Goal: Information Seeking & Learning: Learn about a topic

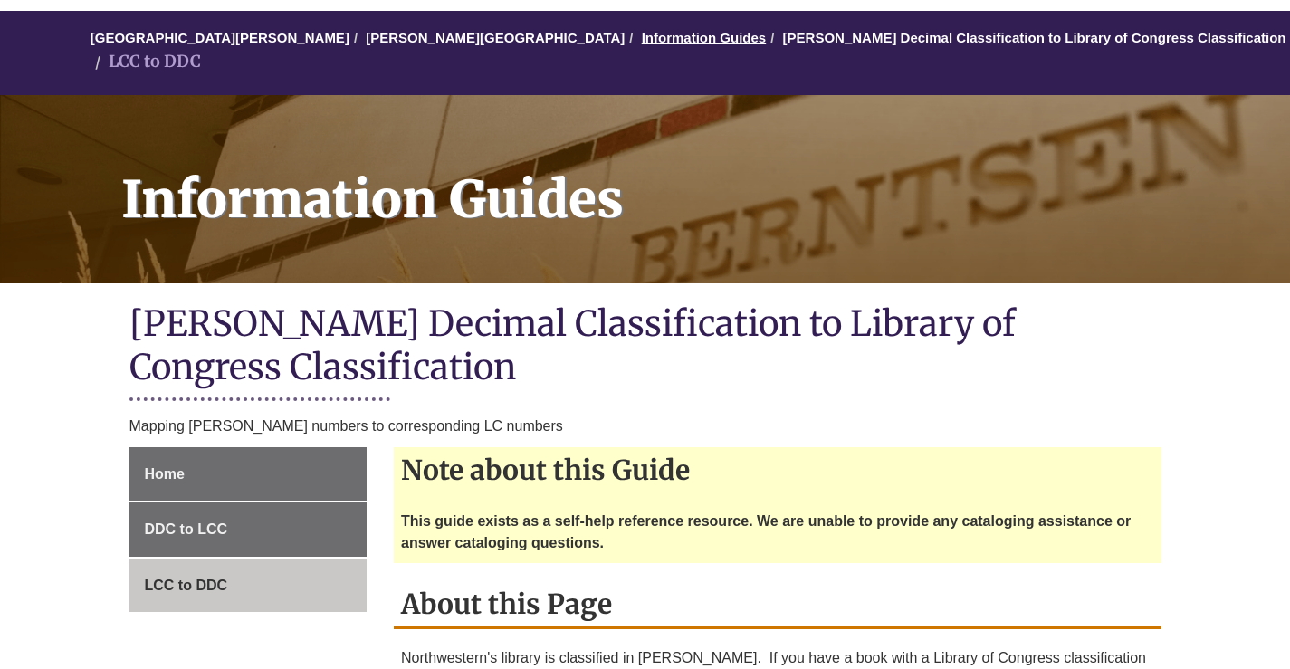
scroll to position [181, 0]
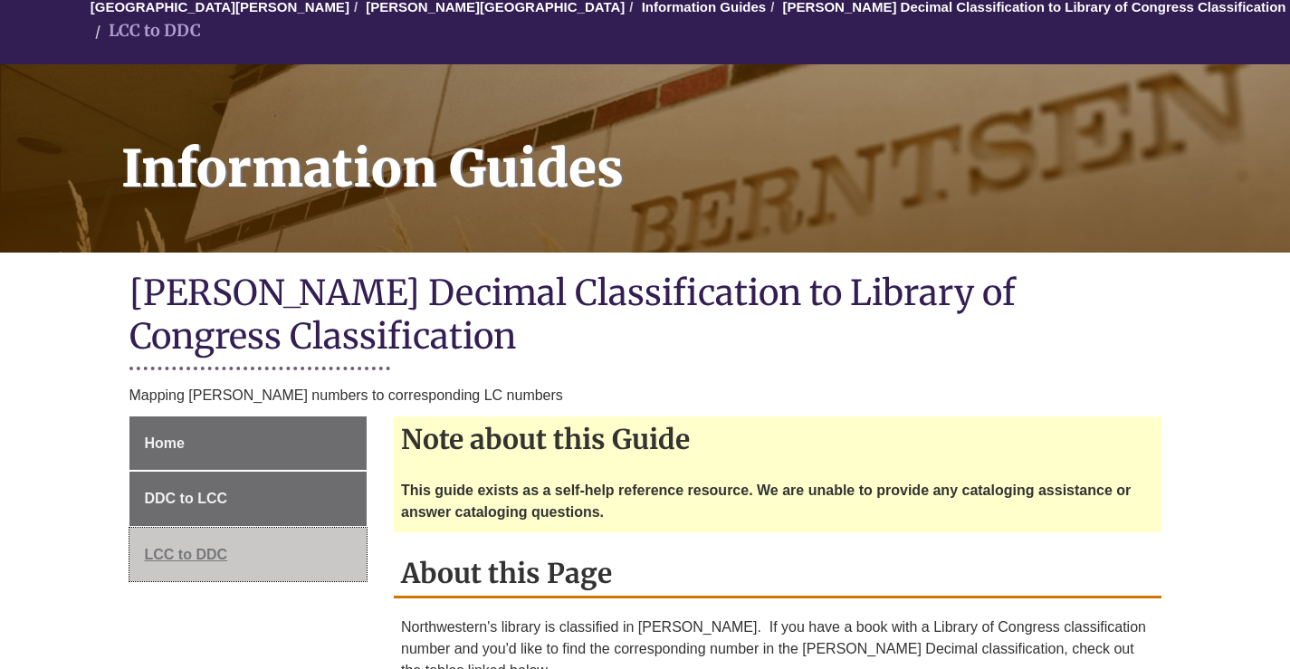
click at [173, 547] on span "LCC to DDC" at bounding box center [186, 554] width 83 height 15
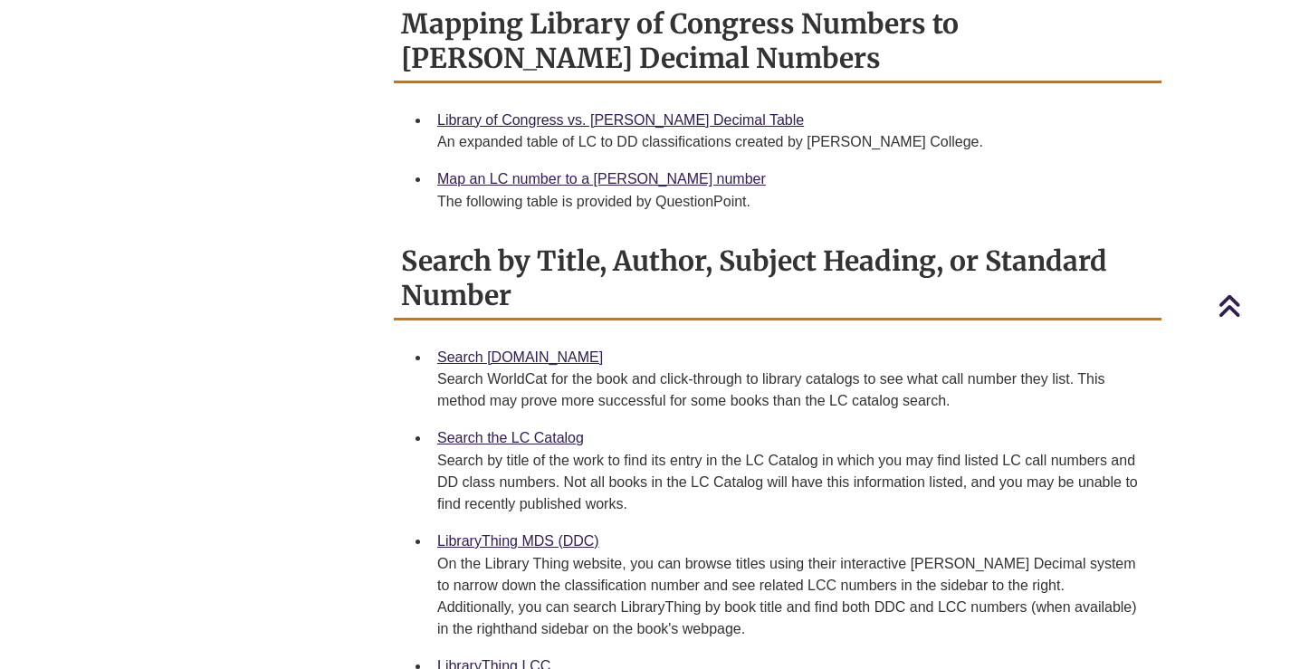
scroll to position [905, 0]
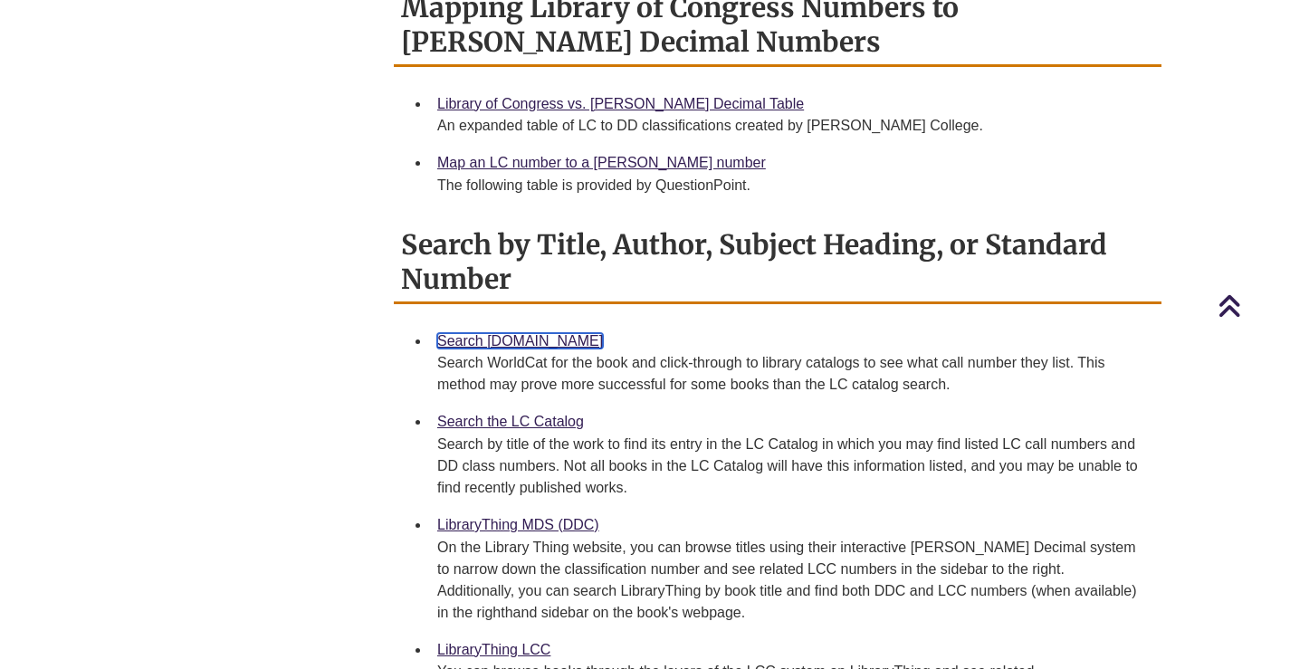
click at [494, 333] on link "Search [DOMAIN_NAME]" at bounding box center [520, 340] width 166 height 15
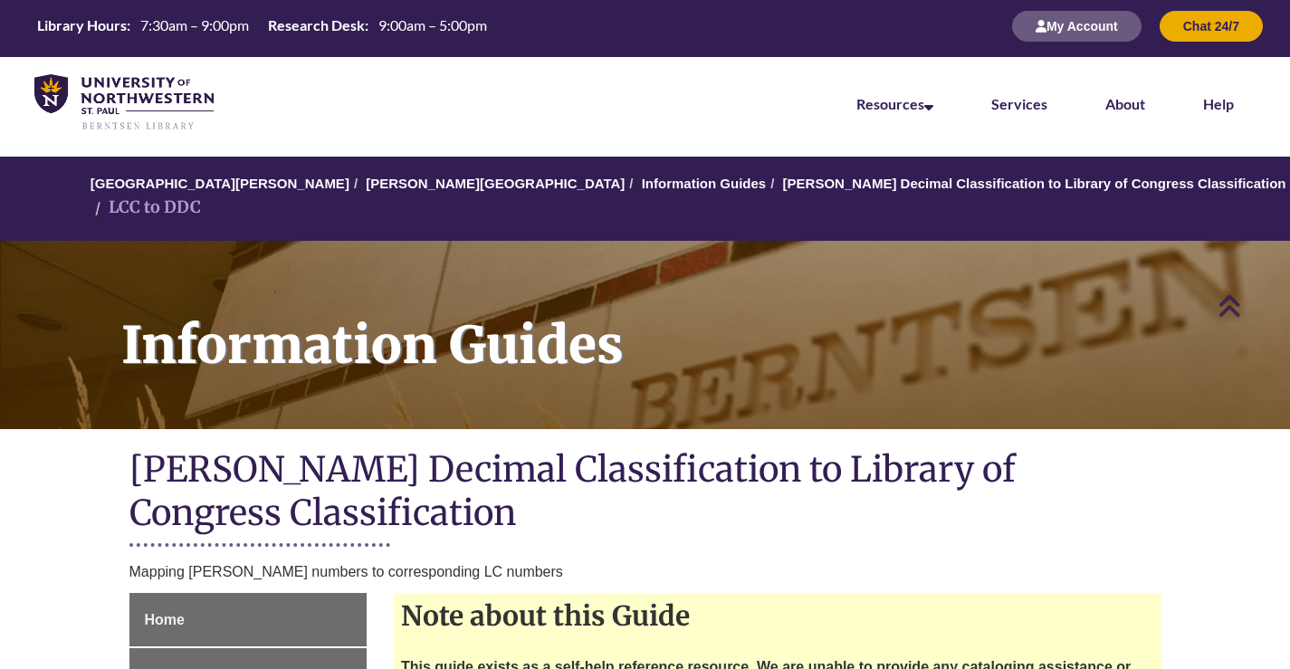
scroll to position [0, 0]
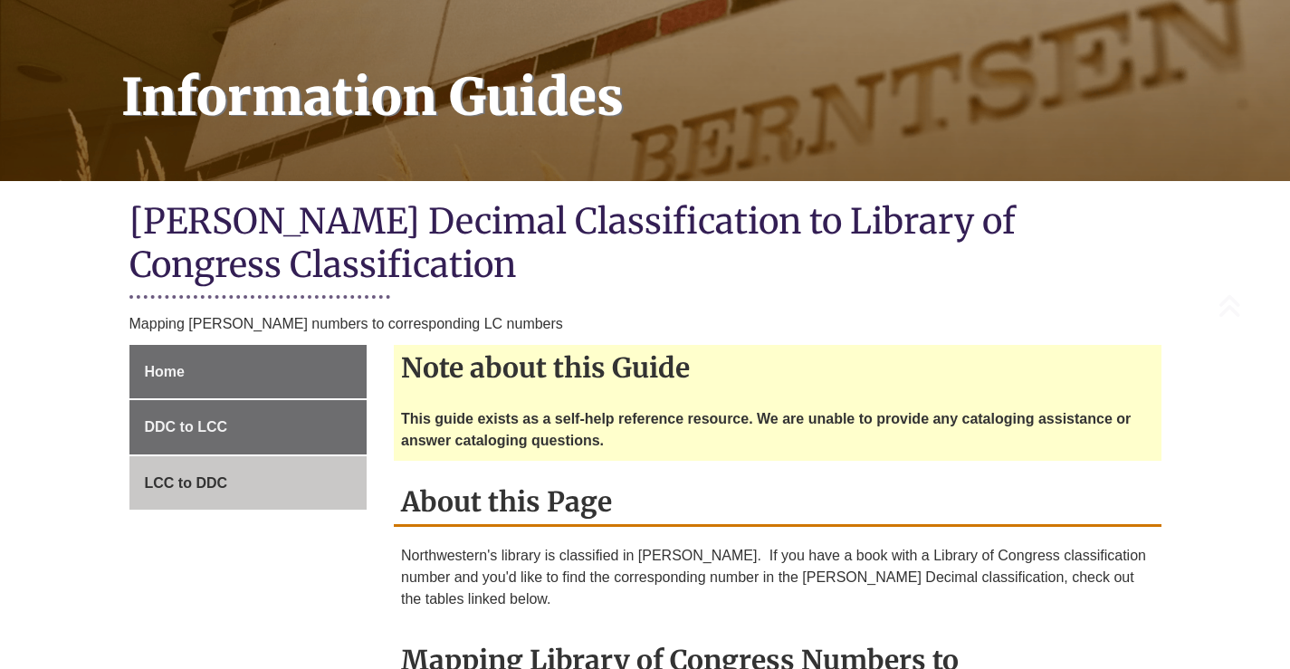
scroll to position [272, 0]
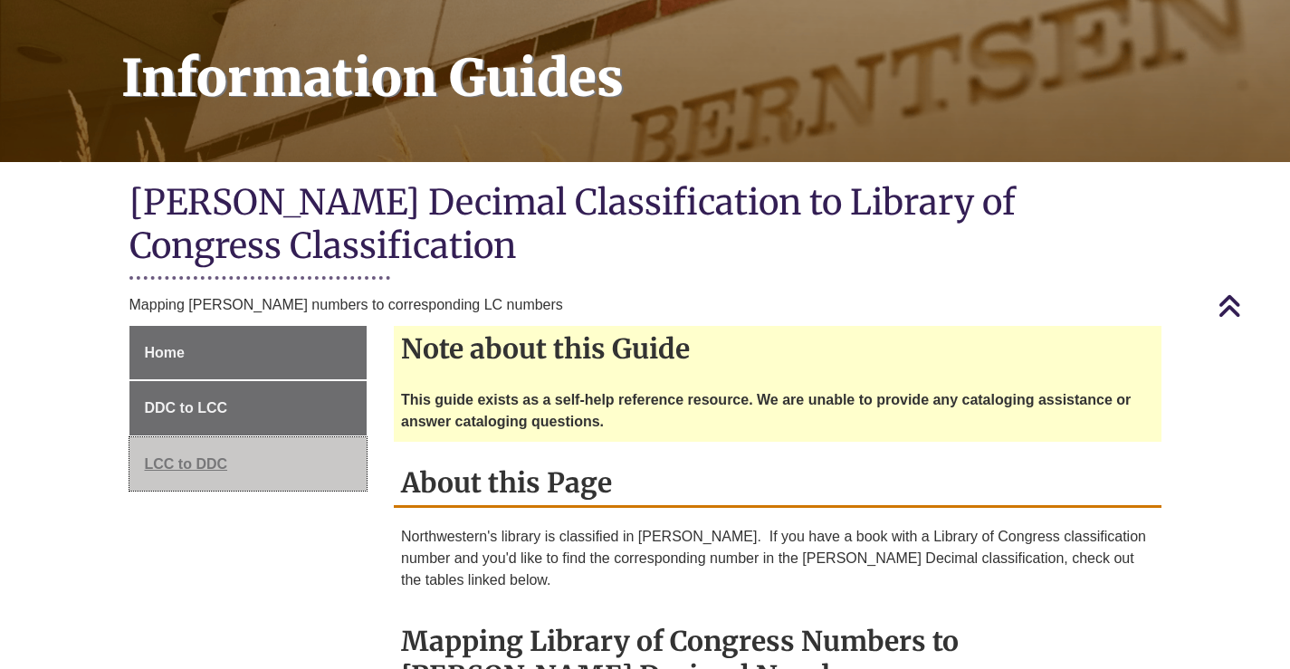
click at [176, 456] on span "LCC to DDC" at bounding box center [186, 463] width 83 height 15
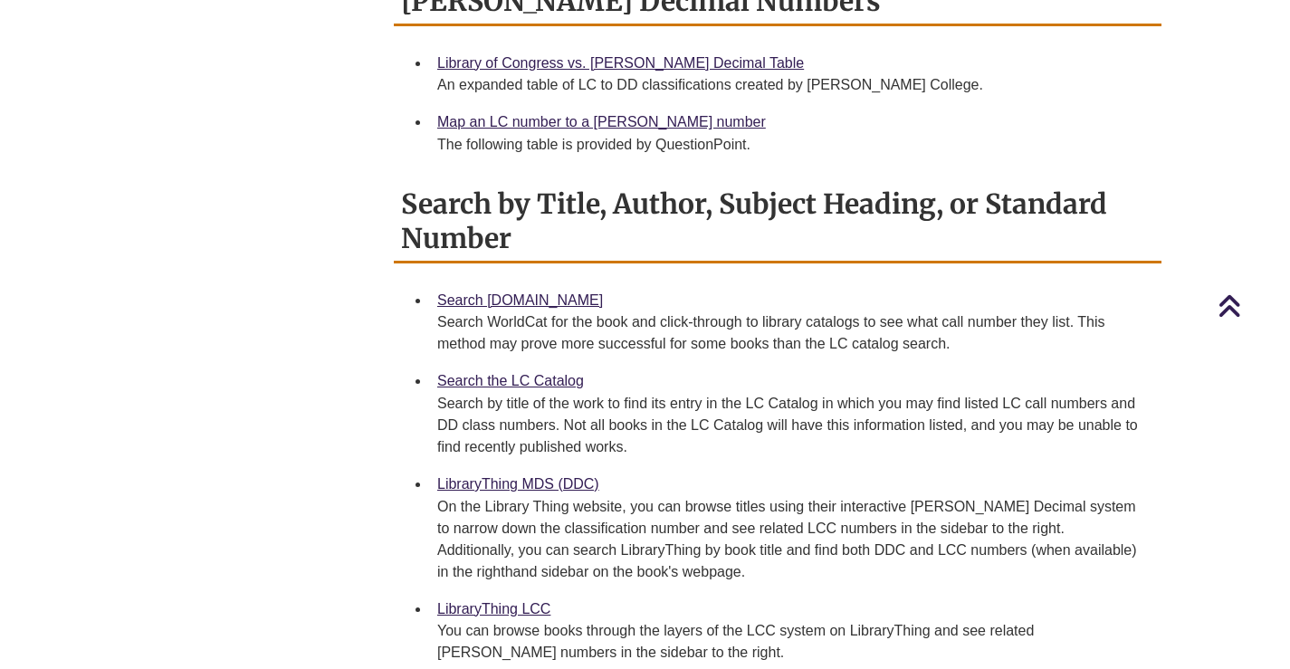
scroll to position [996, 0]
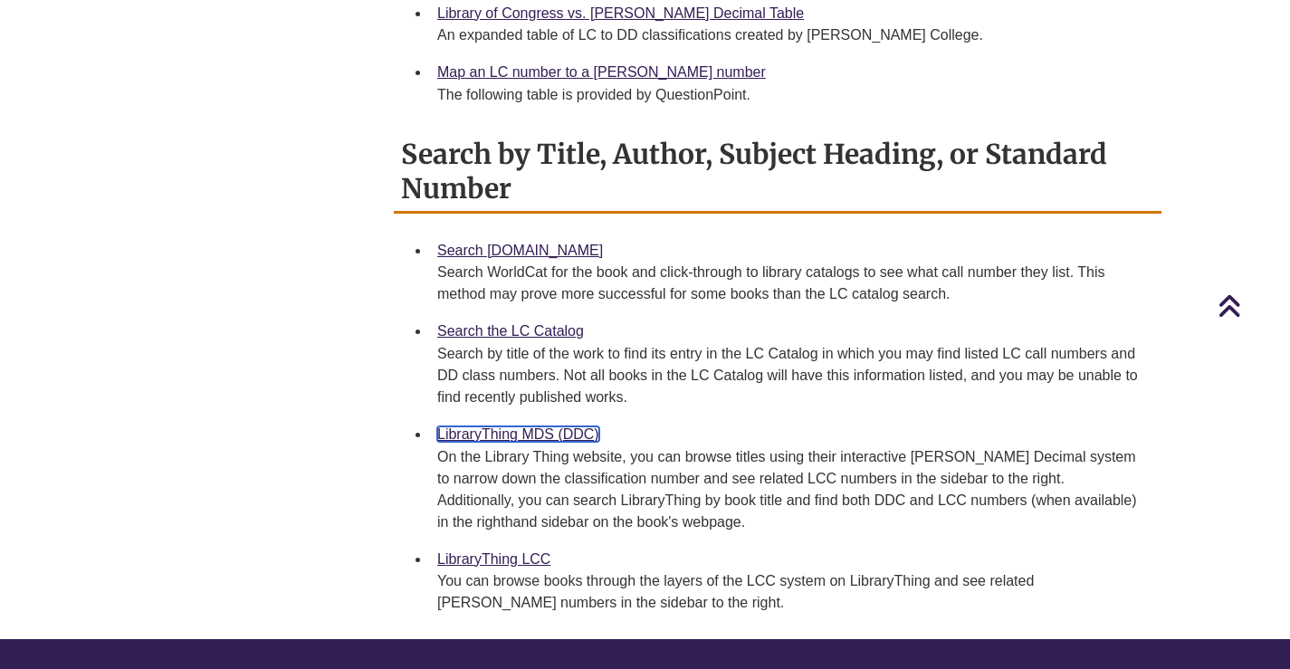
click at [477, 426] on link "LibraryThing MDS (DDC)" at bounding box center [518, 433] width 162 height 15
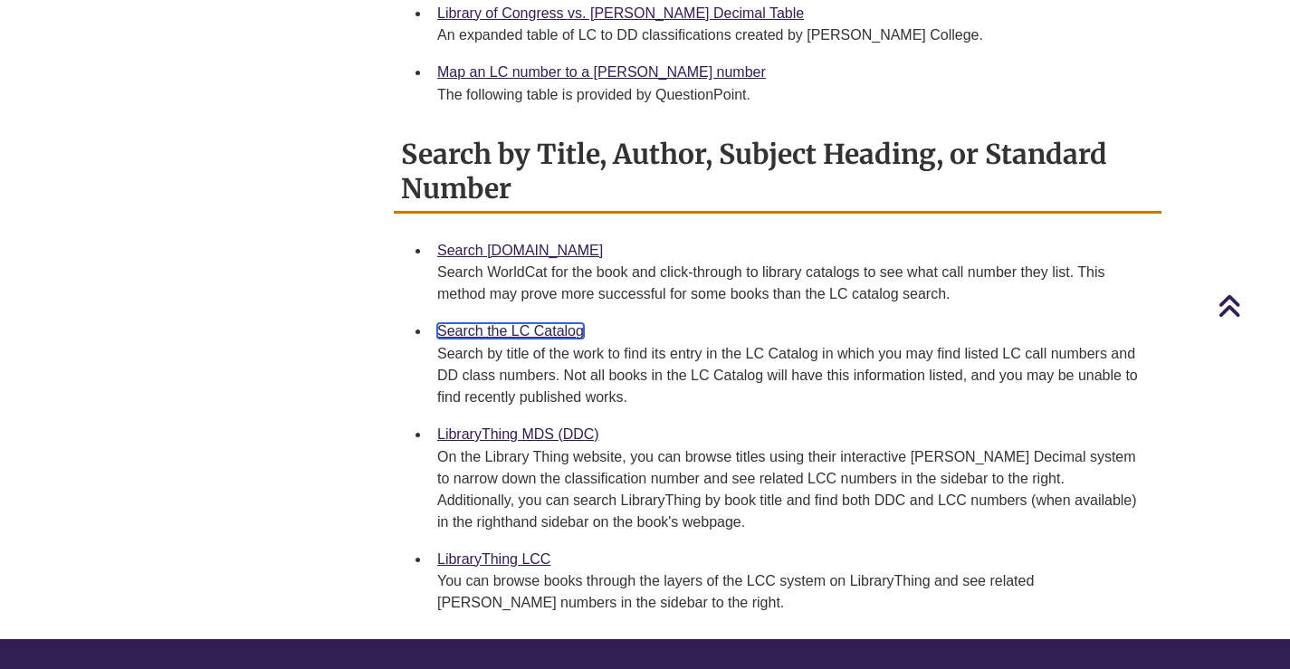
click at [515, 323] on link "Search the LC Catalog" at bounding box center [510, 330] width 147 height 15
